Goal: Transaction & Acquisition: Purchase product/service

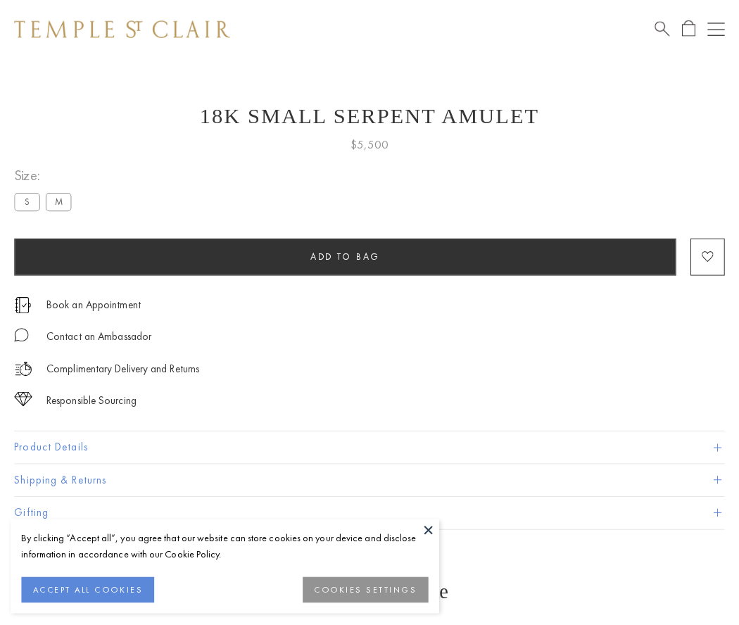
scroll to position [56, 0]
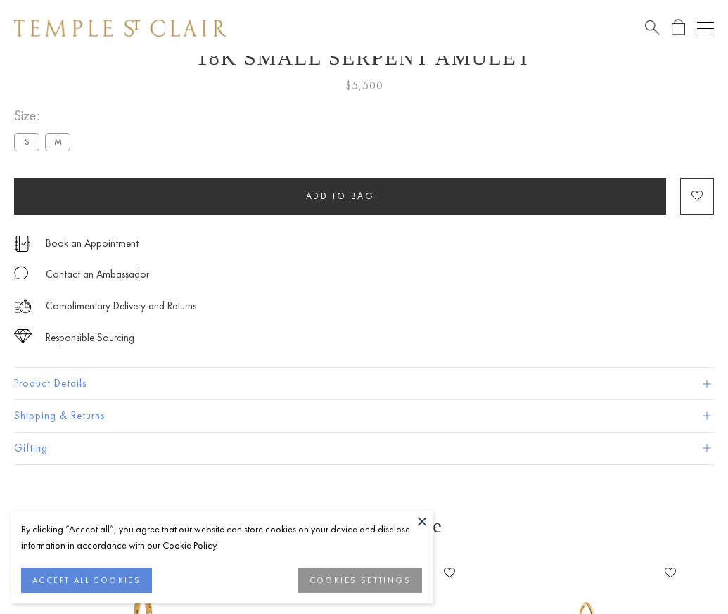
click at [340, 196] on span "Add to bag" at bounding box center [340, 196] width 69 height 12
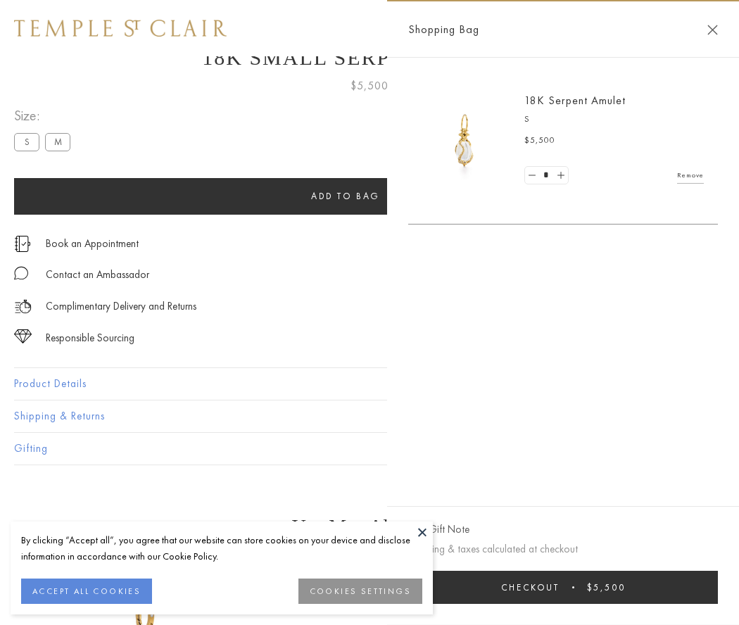
click at [598, 587] on button "Checkout $5,500" at bounding box center [562, 586] width 309 height 33
